Goal: Check status

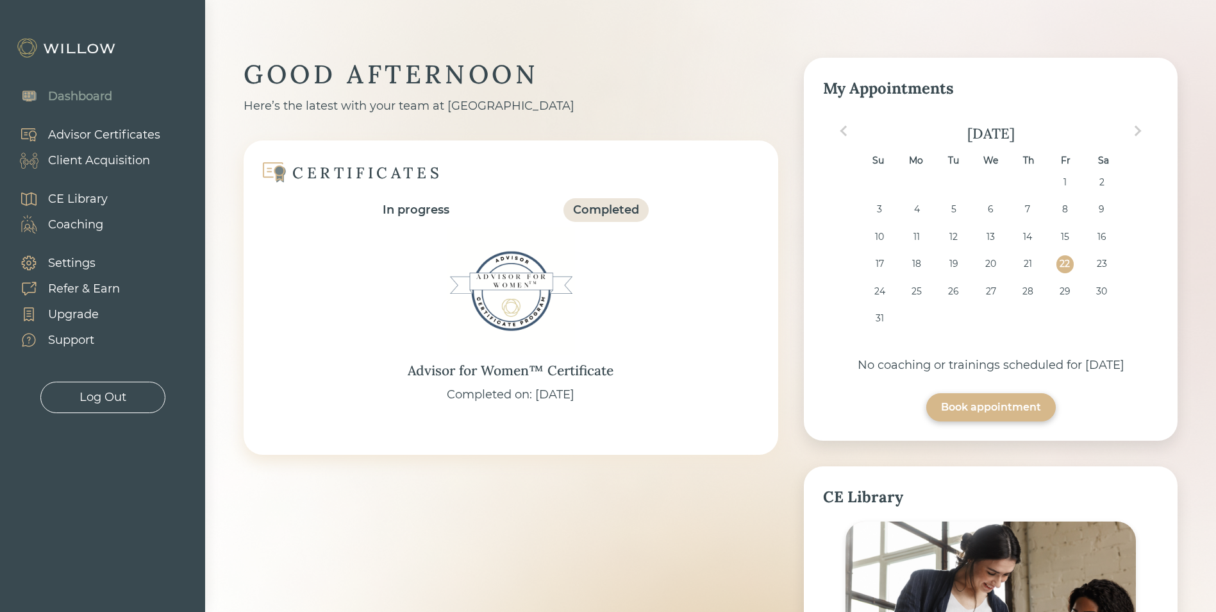
click at [103, 156] on div "Client Acquisition" at bounding box center [99, 160] width 102 height 17
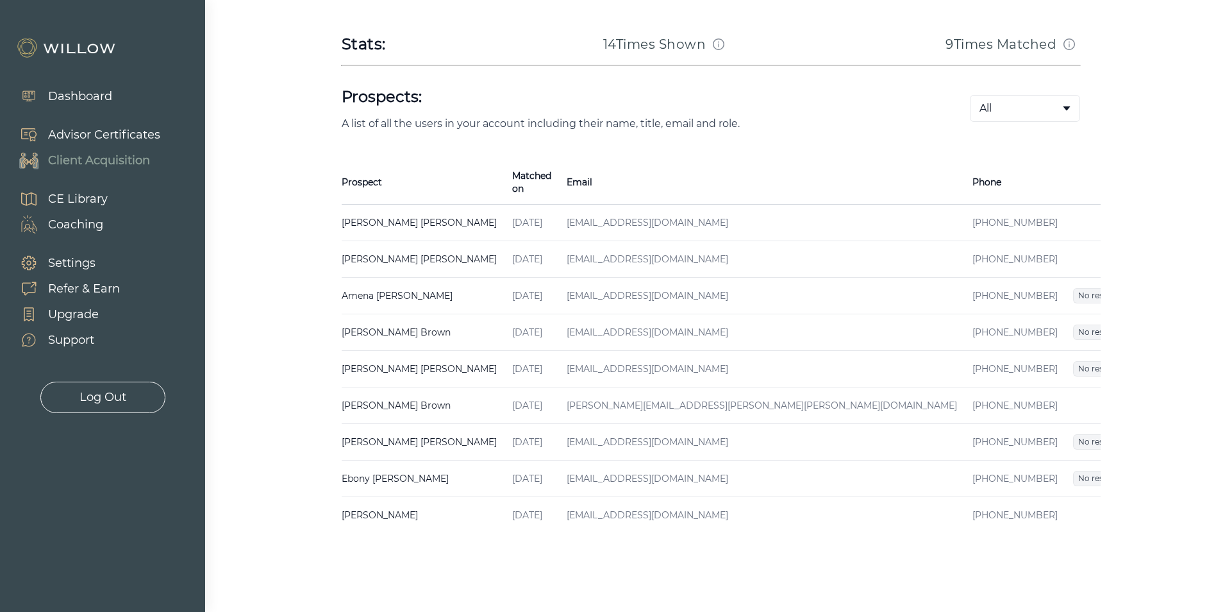
scroll to position [217, 0]
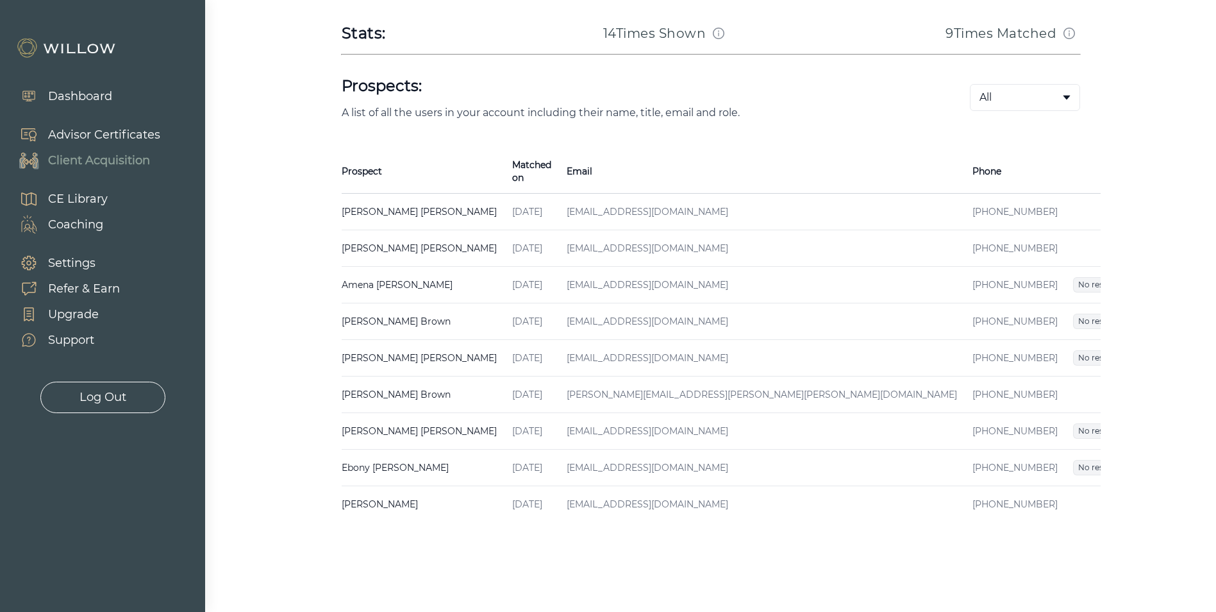
click at [1121, 240] on span "Received" at bounding box center [1144, 247] width 46 height 15
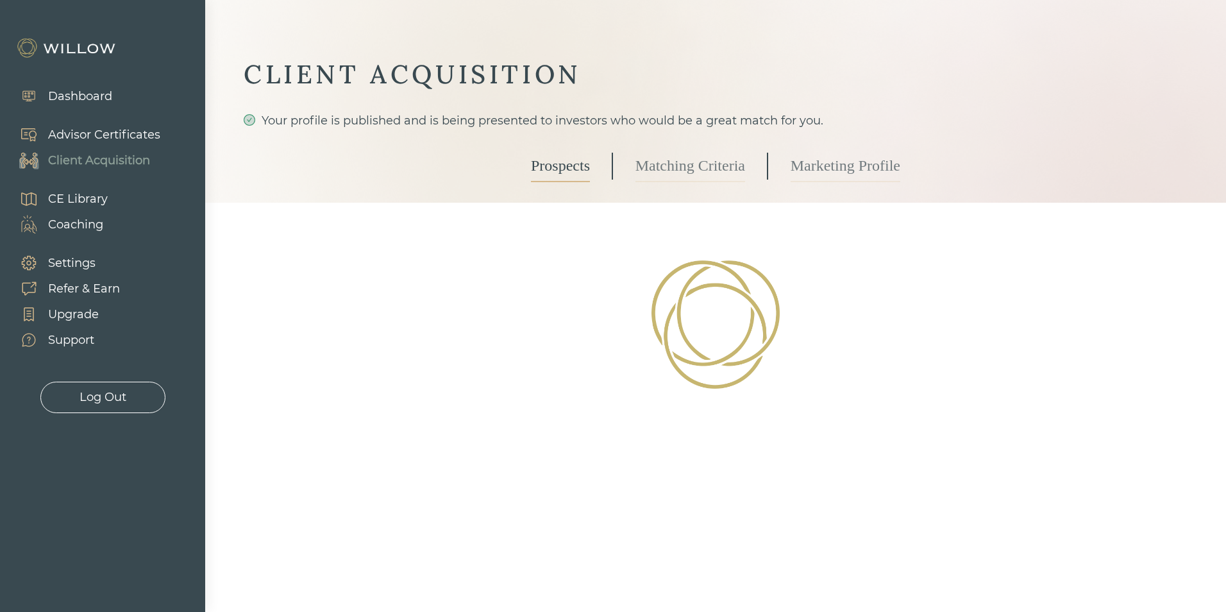
select select "3"
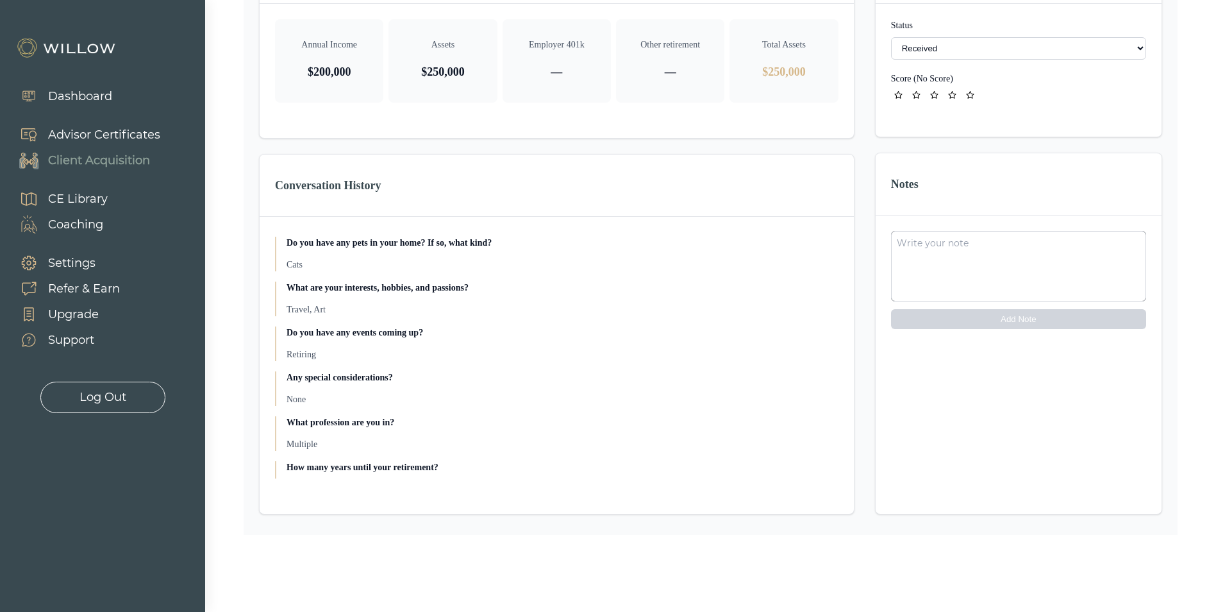
scroll to position [321, 0]
click at [1056, 47] on select "- Not ready to move forward No response received Received Won (Matched) Bad lea…" at bounding box center [1018, 48] width 255 height 22
click at [1056, 48] on select "- Not ready to move forward No response received Received Won (Matched) Bad lea…" at bounding box center [1018, 48] width 255 height 22
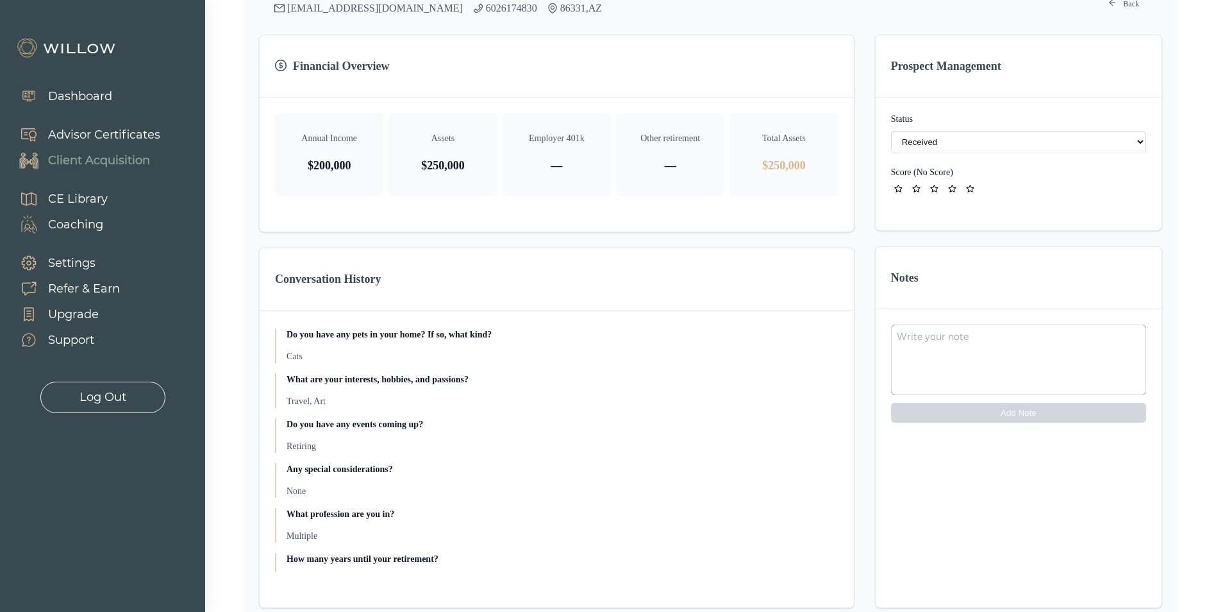
scroll to position [59, 0]
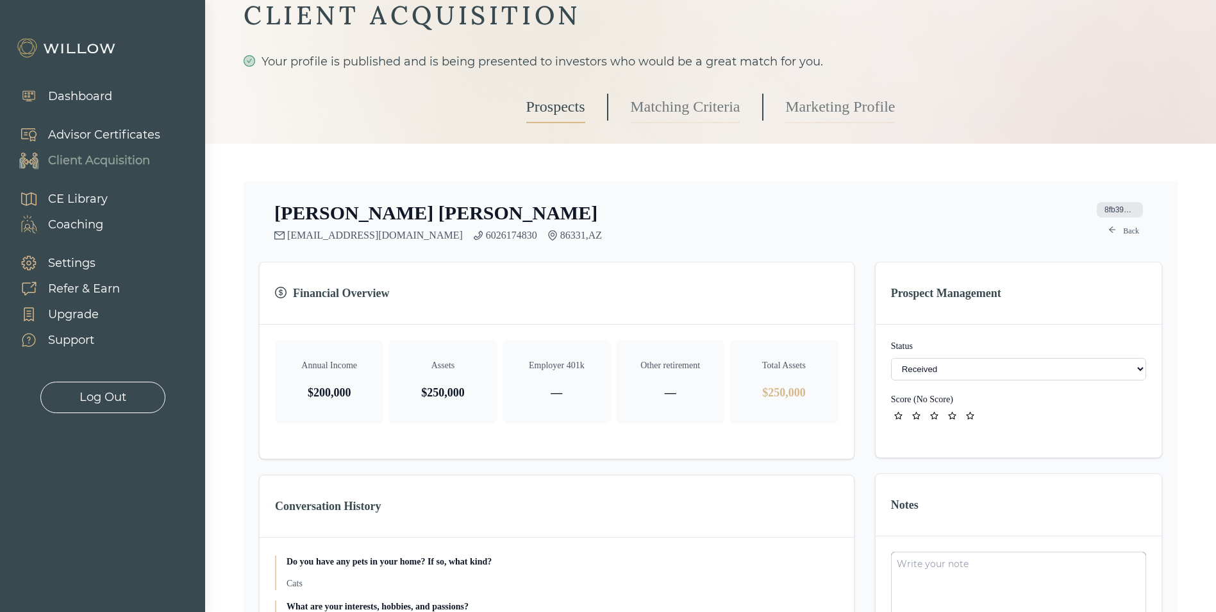
click at [1124, 231] on link "Back" at bounding box center [1124, 230] width 46 height 15
